Goal: Check status: Check status

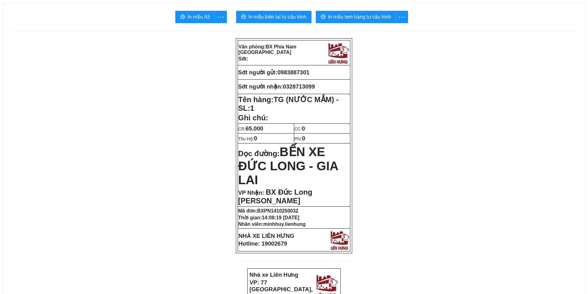
click at [303, 73] on span "0983887301" at bounding box center [293, 72] width 32 height 6
copy span "0983887301"
click at [293, 14] on span "In mẫu biên lai tự cấu hình" at bounding box center [277, 17] width 58 height 8
click at [362, 18] on span "In mẫu tem hàng tự cấu hình" at bounding box center [359, 17] width 63 height 8
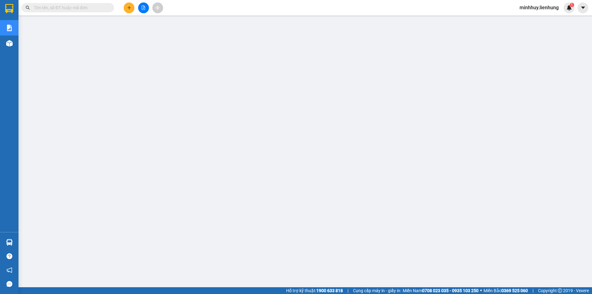
click at [77, 9] on input "text" at bounding box center [70, 7] width 73 height 7
paste input "0983887301"
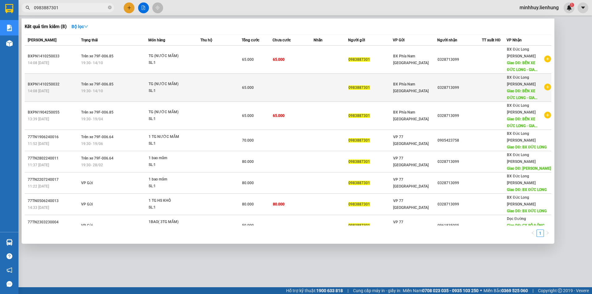
type input "0983887301"
click at [313, 74] on td at bounding box center [293, 88] width 41 height 28
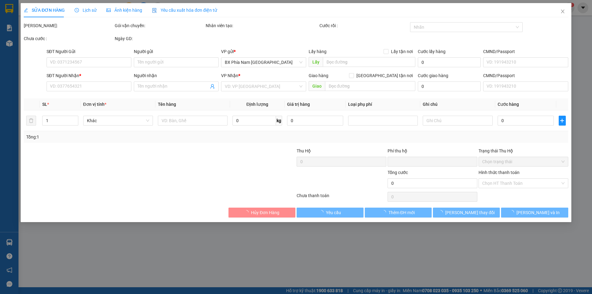
type input "0983887301"
type input "0328713099"
type input "BẾN XE ĐỨC LONG - GIA LAI"
type input "0"
type input "65.000"
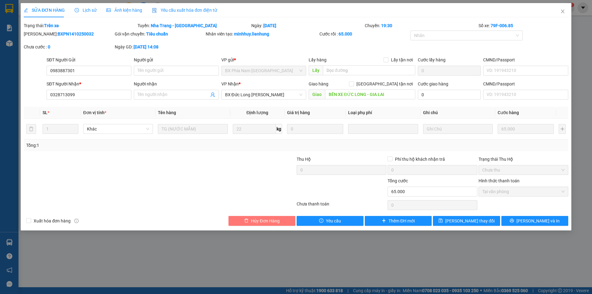
click at [251, 221] on span "Hủy Đơn Hàng" at bounding box center [265, 221] width 28 height 7
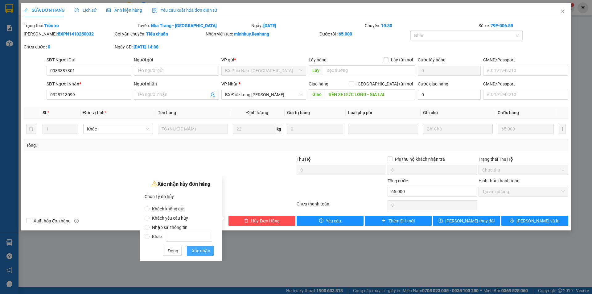
click at [206, 253] on span "Xác nhận" at bounding box center [201, 250] width 19 height 7
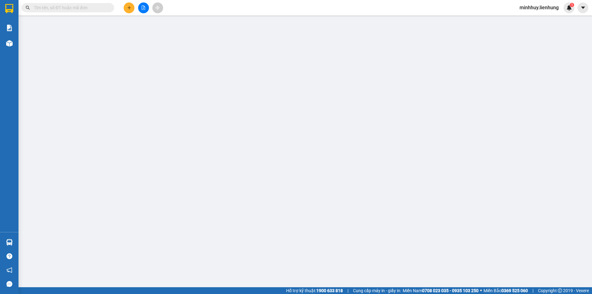
click at [62, 9] on input "text" at bounding box center [70, 7] width 73 height 7
paste input "0983887301"
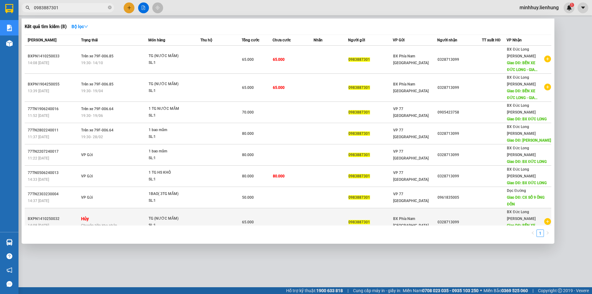
type input "0983887301"
drag, startPoint x: 305, startPoint y: 174, endPoint x: 284, endPoint y: 177, distance: 21.2
click at [284, 208] on td at bounding box center [293, 222] width 41 height 28
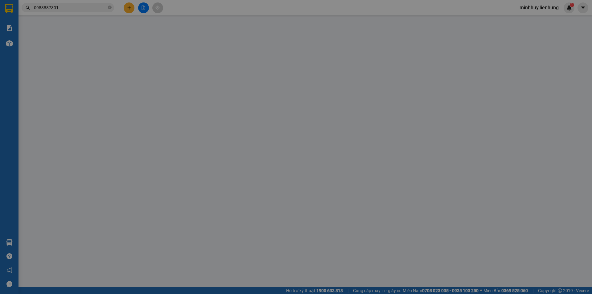
type input "0983887301"
type input "0328713099"
type input "BẾN XE ĐỨC LONG - GIA LAI"
type input "0"
type input "65.000"
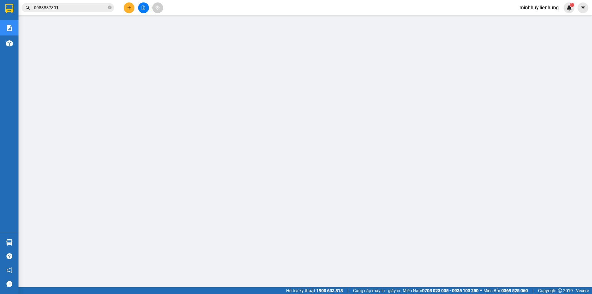
click at [73, 6] on input "0983887301" at bounding box center [70, 7] width 73 height 7
